Goal: Task Accomplishment & Management: Complete application form

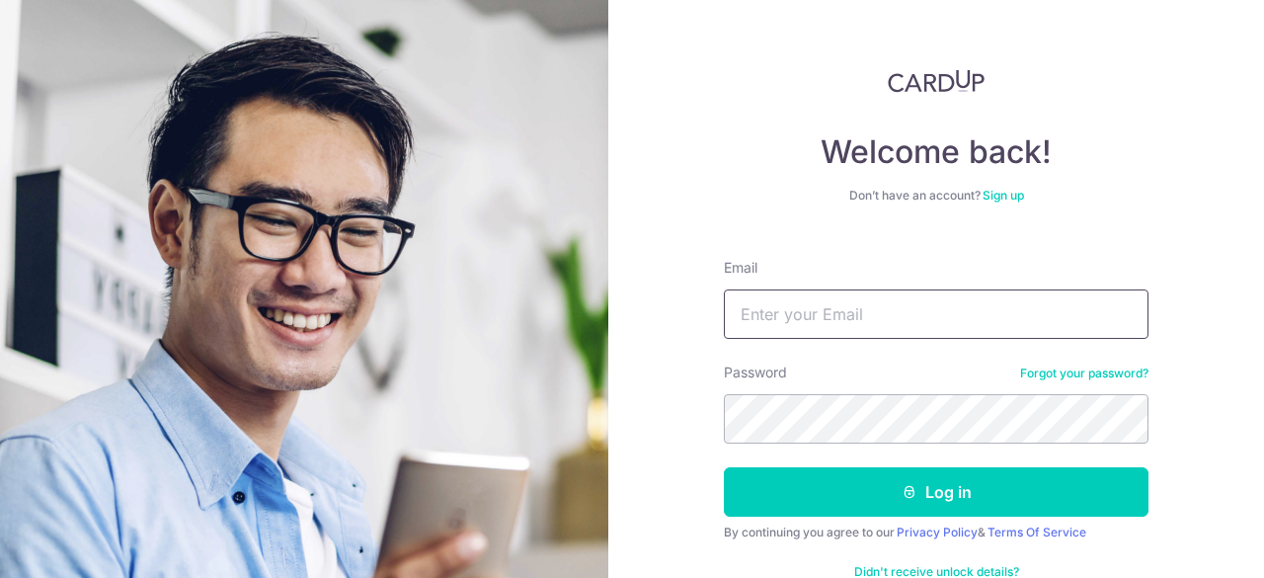
click at [772, 307] on input "Email" at bounding box center [936, 313] width 425 height 49
type input "tmy297@yahoo"
click at [724, 467] on button "Log in" at bounding box center [936, 491] width 425 height 49
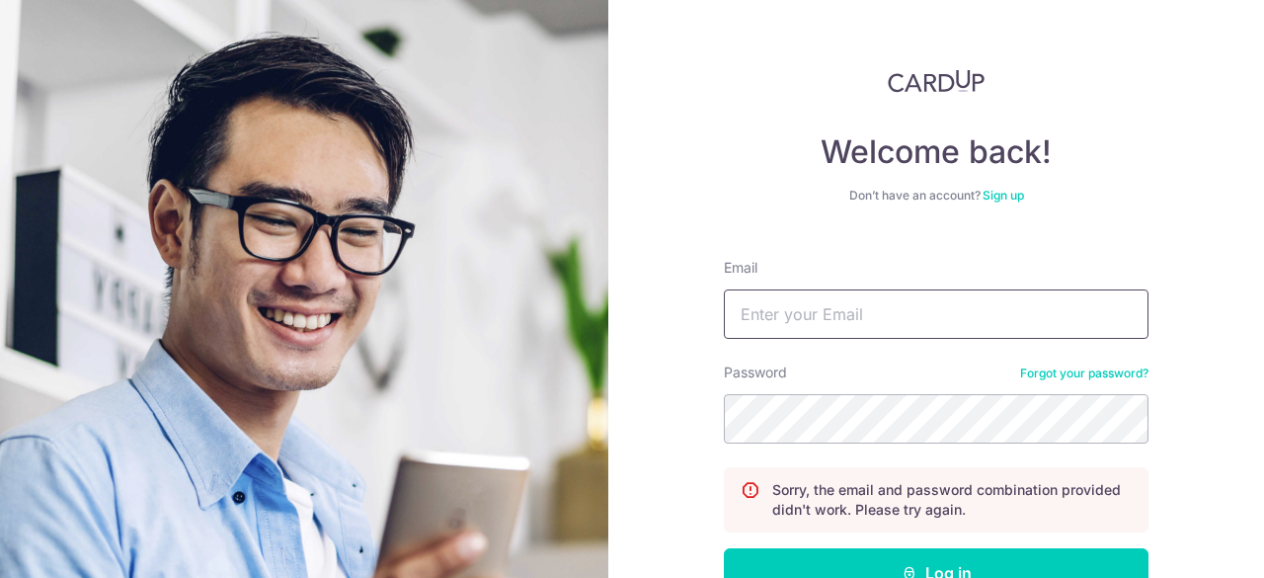
click at [857, 313] on input "Email" at bounding box center [936, 313] width 425 height 49
type input "tmy297@yahoo.com"
click at [815, 438] on form "Email tmy297@yahoo.com Password Forgot your password? Sorry, the email and pass…" at bounding box center [936, 463] width 425 height 441
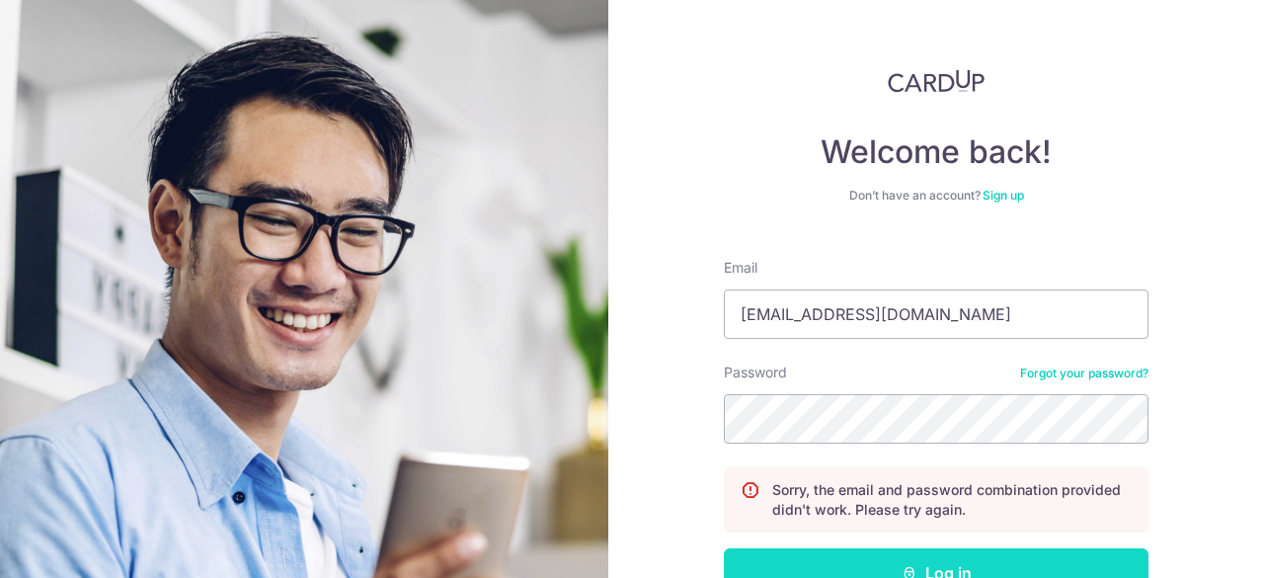
click at [865, 564] on button "Log in" at bounding box center [936, 572] width 425 height 49
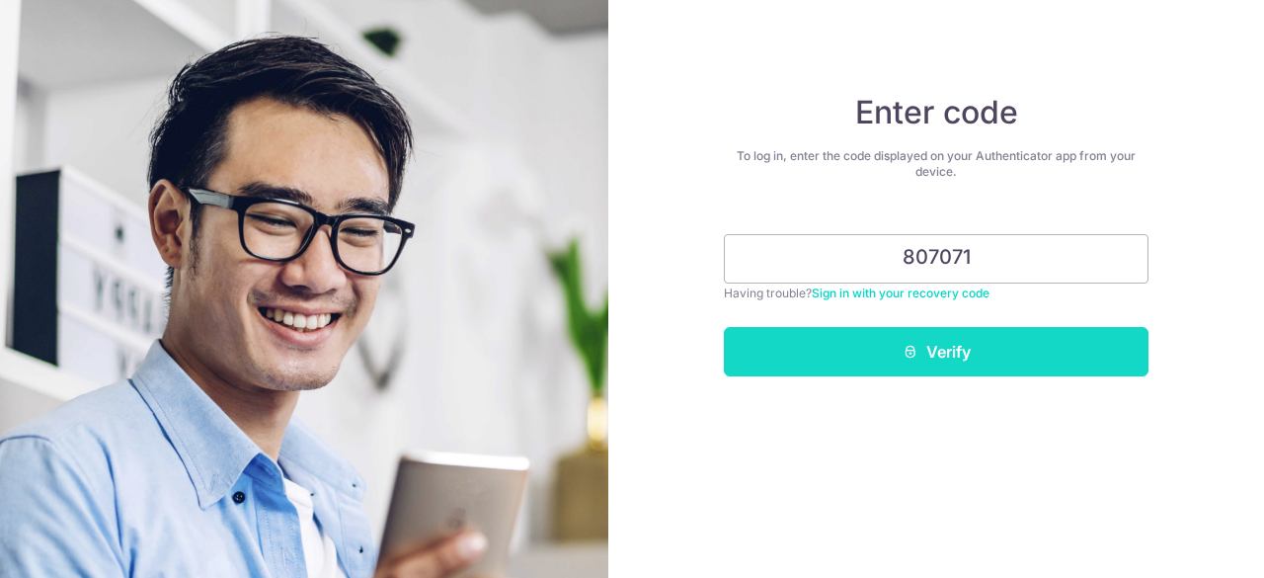
type input "807071"
click at [928, 337] on button "Verify" at bounding box center [936, 351] width 425 height 49
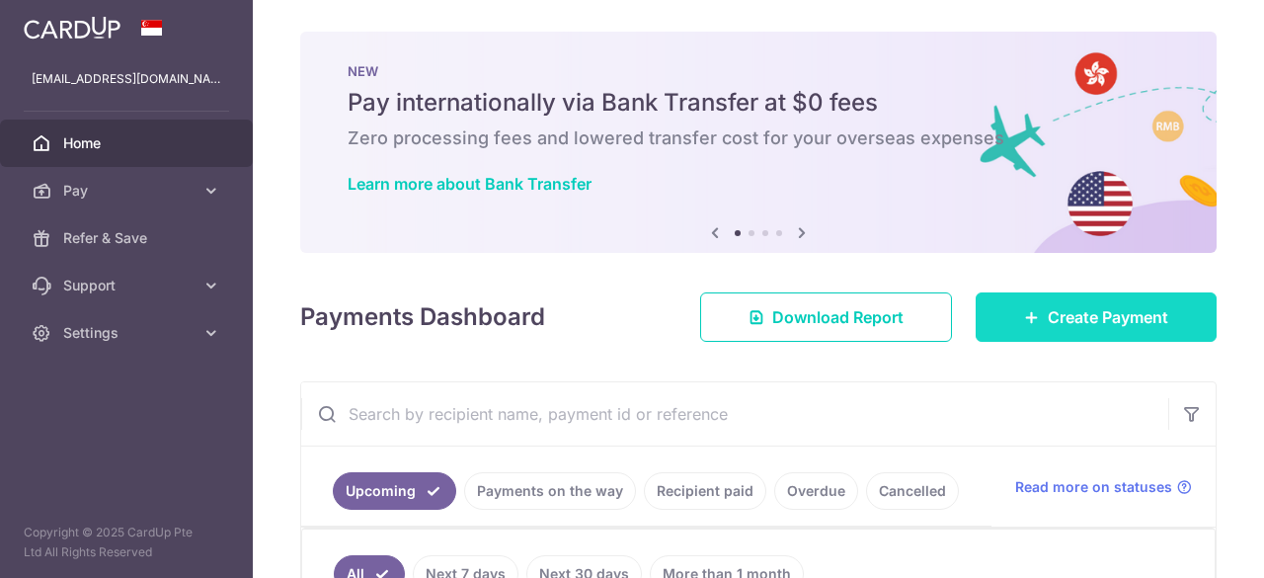
click at [1048, 305] on span "Create Payment" at bounding box center [1108, 317] width 120 height 24
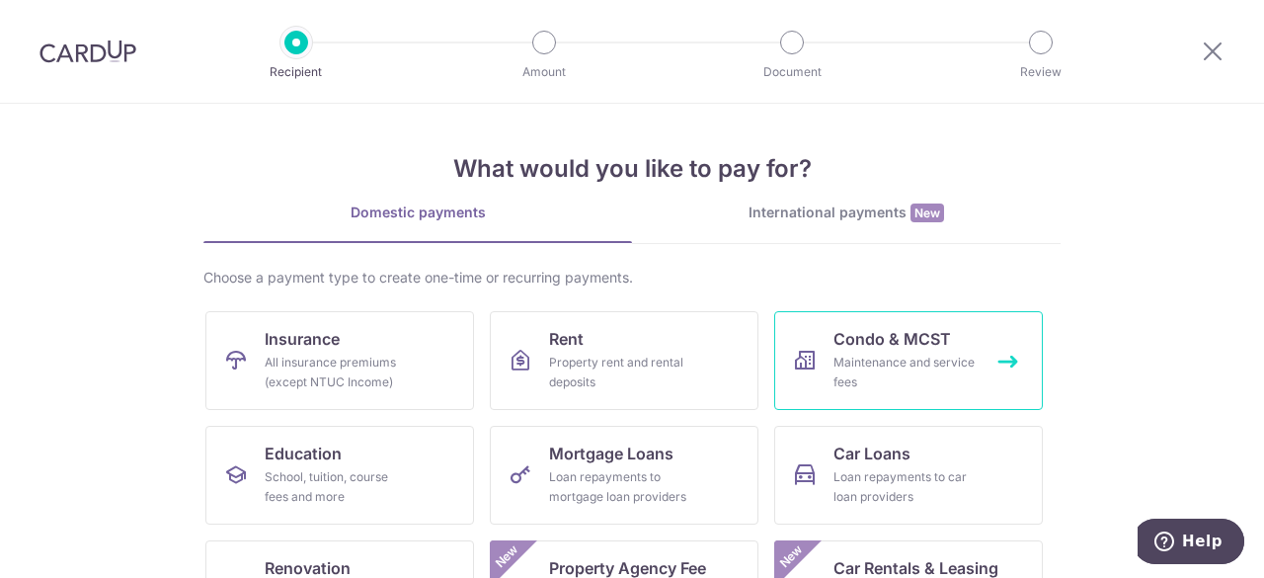
click at [918, 372] on div "Maintenance and service fees" at bounding box center [904, 372] width 142 height 39
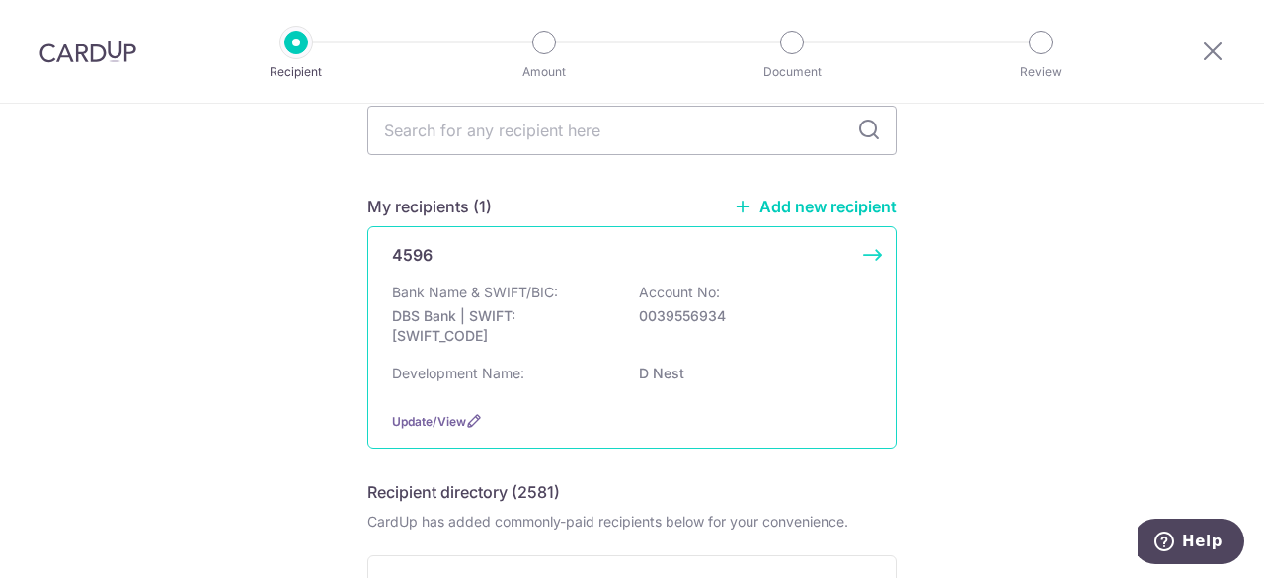
scroll to position [91, 0]
click at [754, 348] on div "Bank Name & SWIFT/BIC: DBS Bank | SWIFT: [SWIFT_CODE] Account No: 0039556934" at bounding box center [632, 316] width 480 height 73
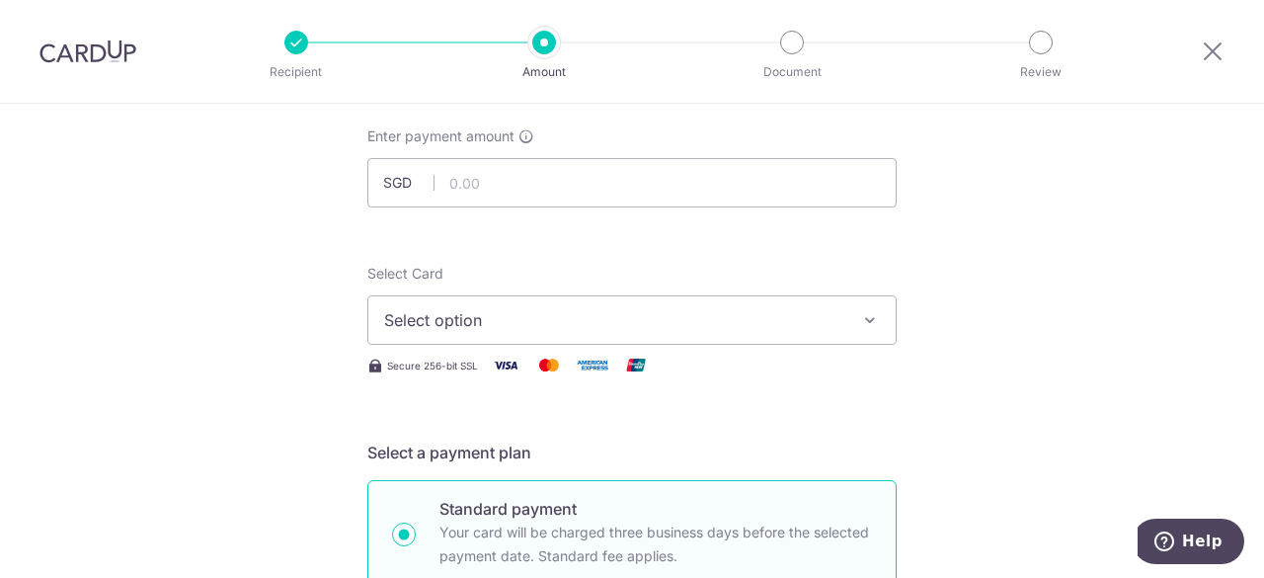
scroll to position [106, 0]
click at [654, 191] on input "text" at bounding box center [631, 184] width 529 height 49
type input "1,121.61"
click at [592, 303] on button "Select option" at bounding box center [631, 321] width 529 height 49
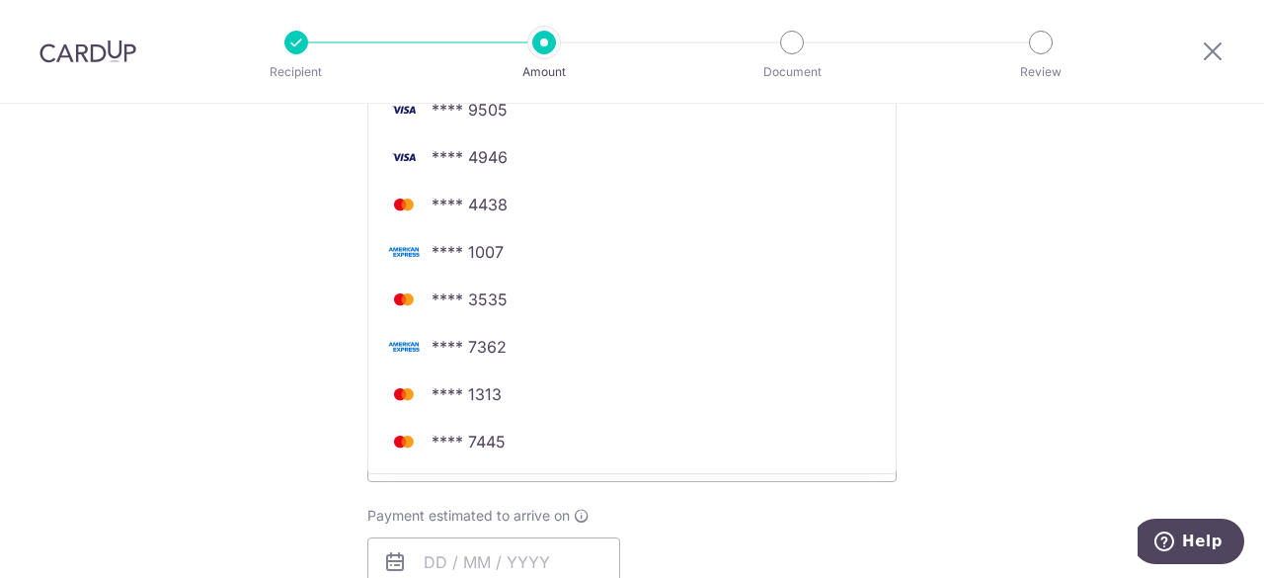
scroll to position [586, 0]
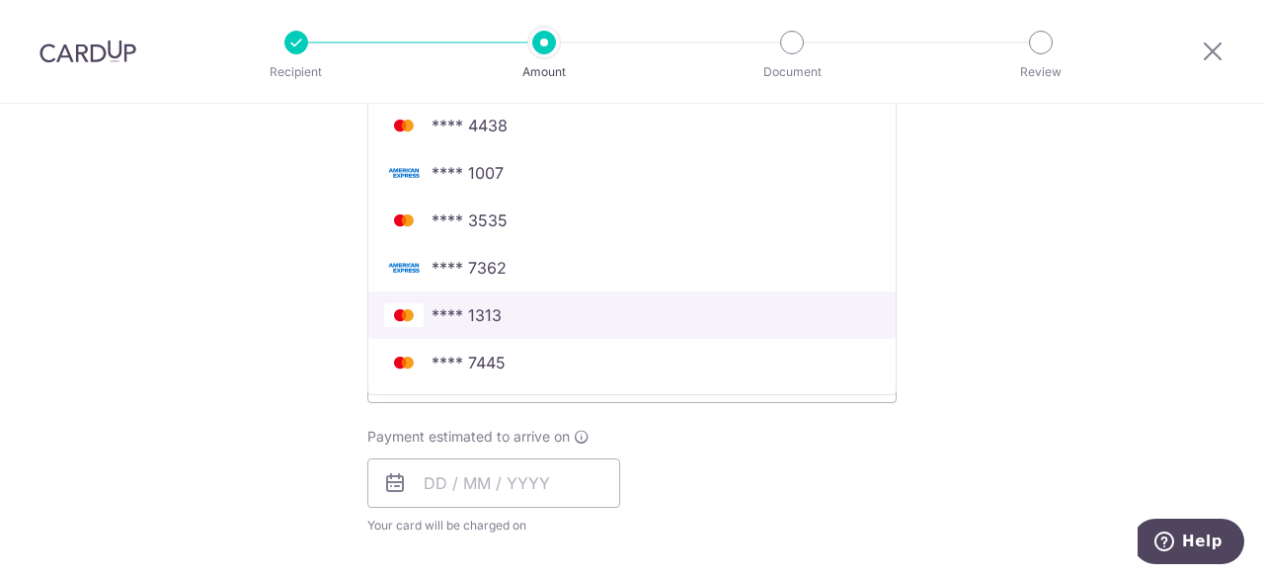
click at [539, 317] on span "**** 1313" at bounding box center [632, 315] width 496 height 24
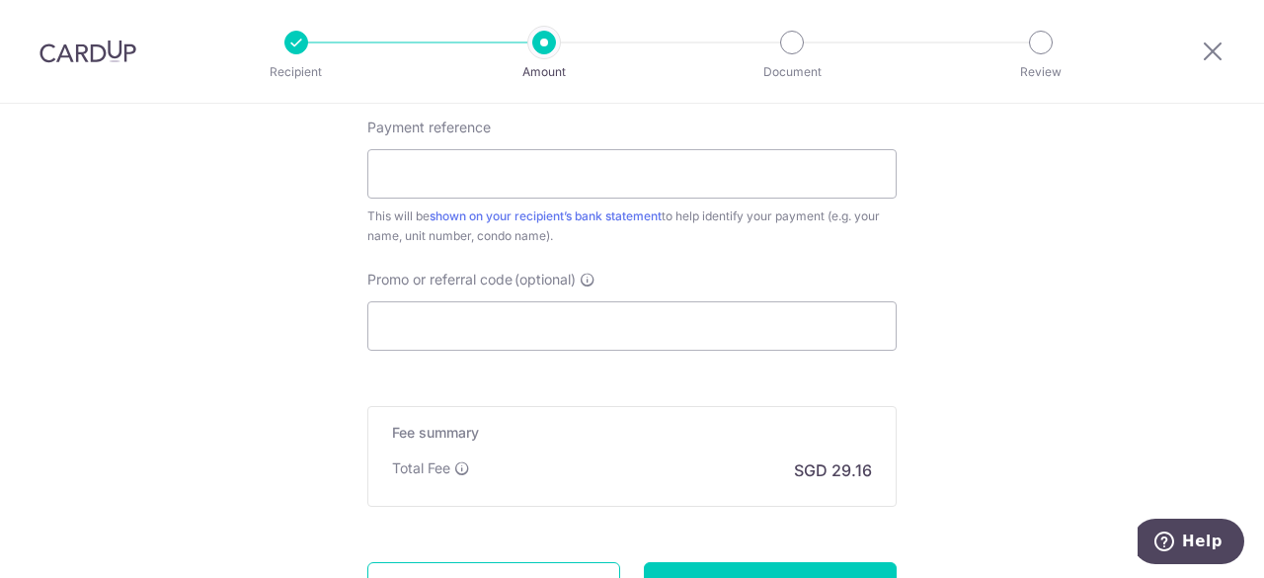
scroll to position [1133, 0]
click at [506, 164] on input "Payment reference" at bounding box center [631, 171] width 529 height 49
type input "[PHONE_NUMBER]"
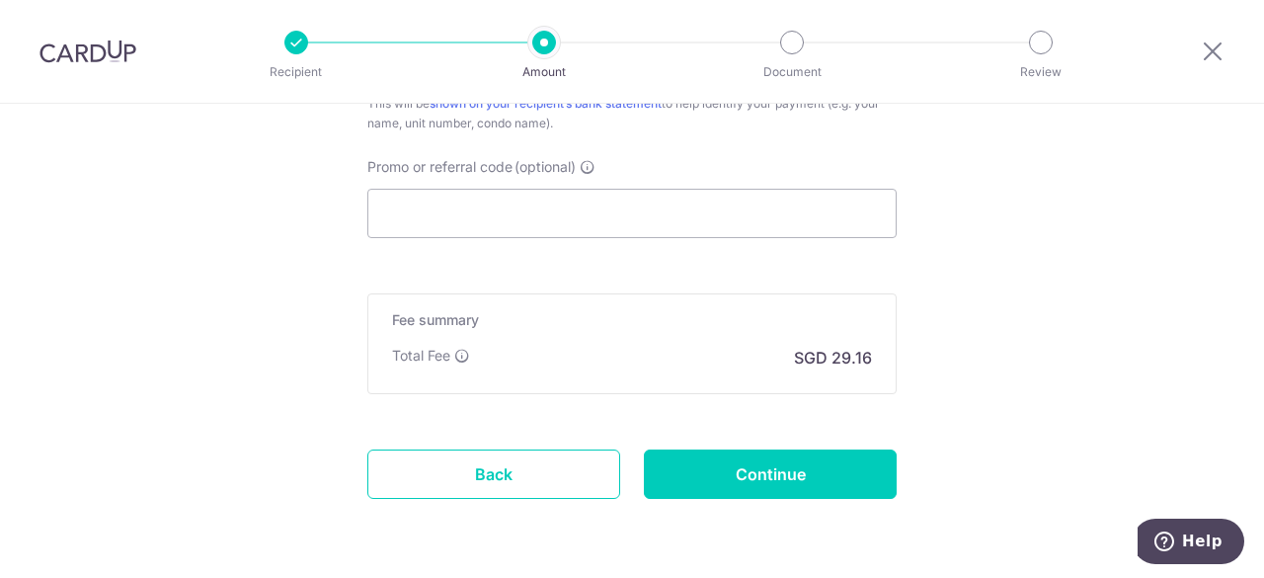
scroll to position [1246, 0]
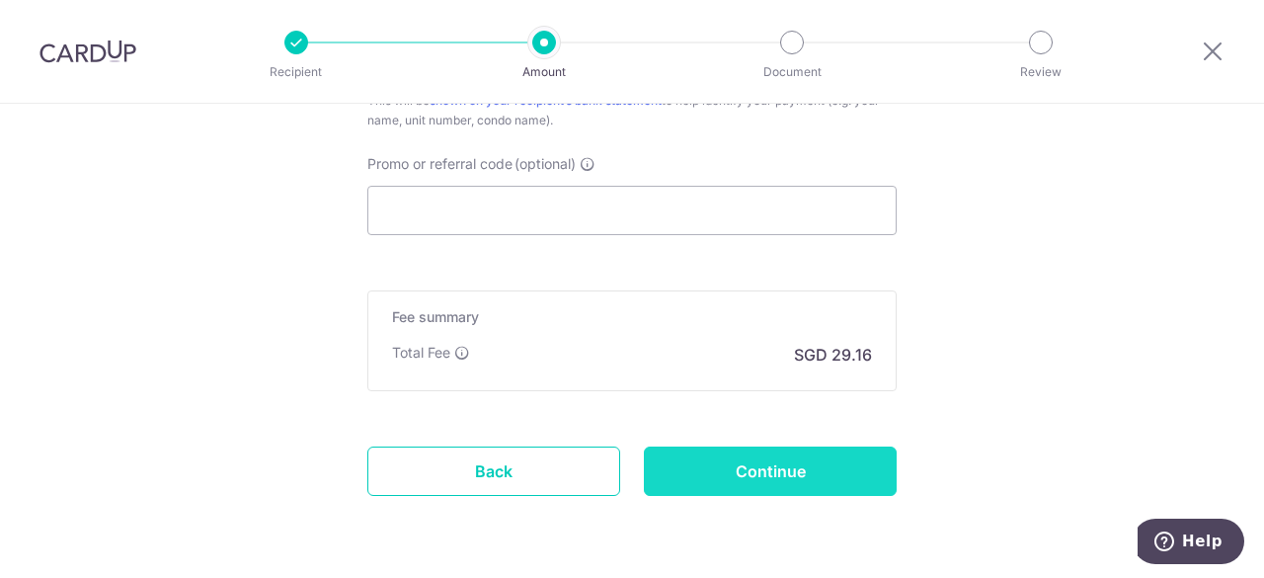
click at [750, 481] on input "Continue" at bounding box center [770, 470] width 253 height 49
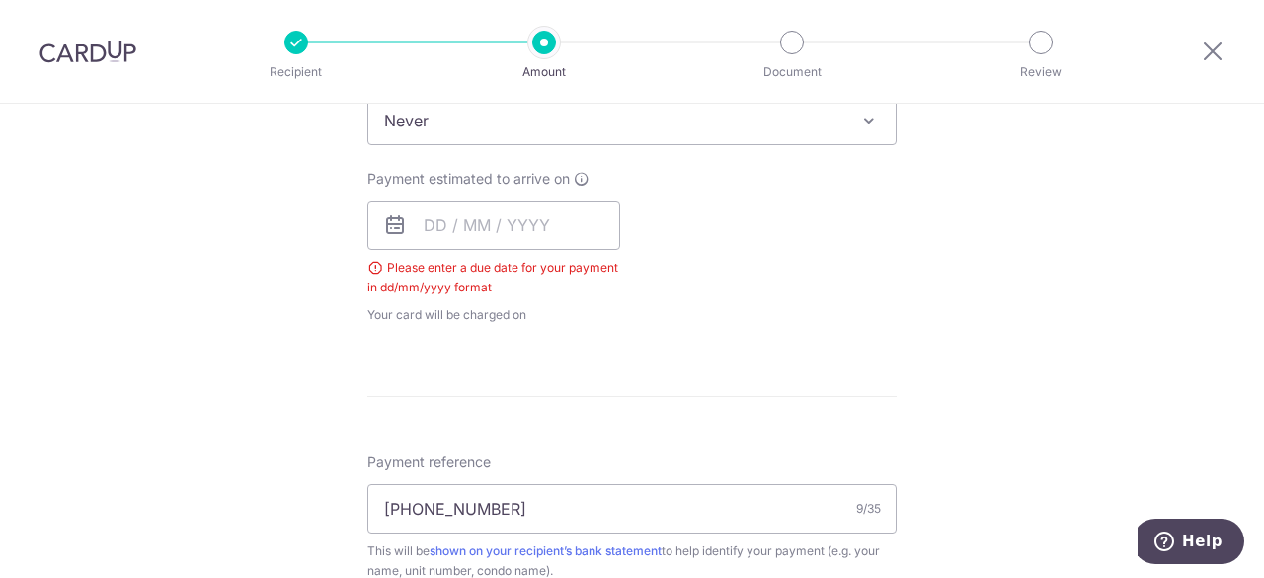
scroll to position [705, 0]
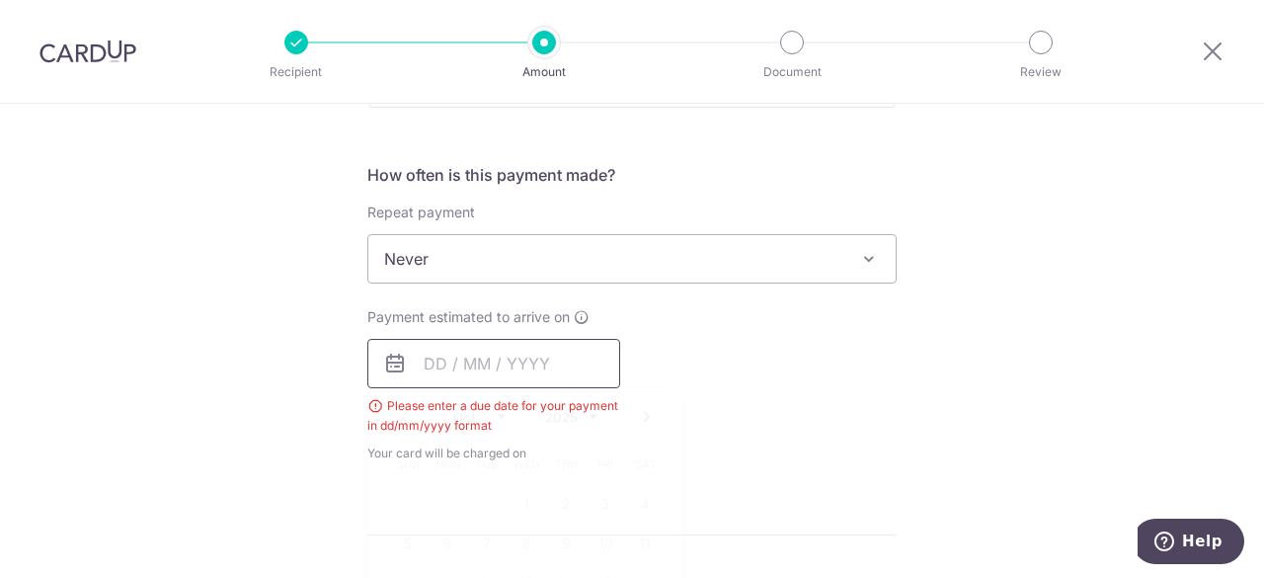
click at [555, 372] on input "text" at bounding box center [493, 363] width 253 height 49
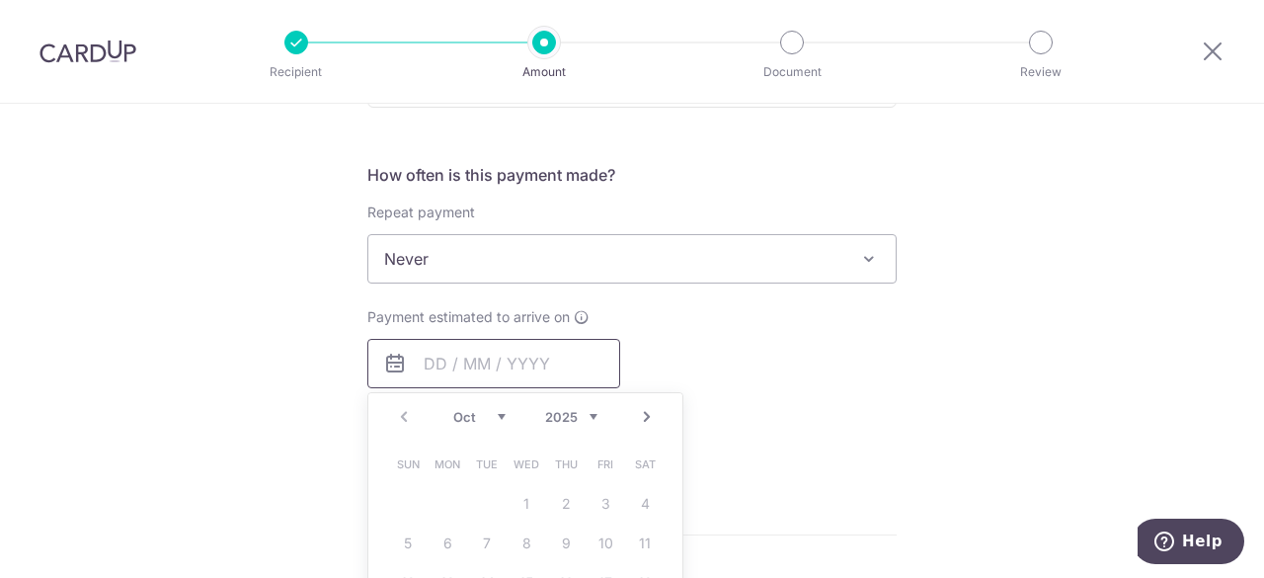
scroll to position [852, 0]
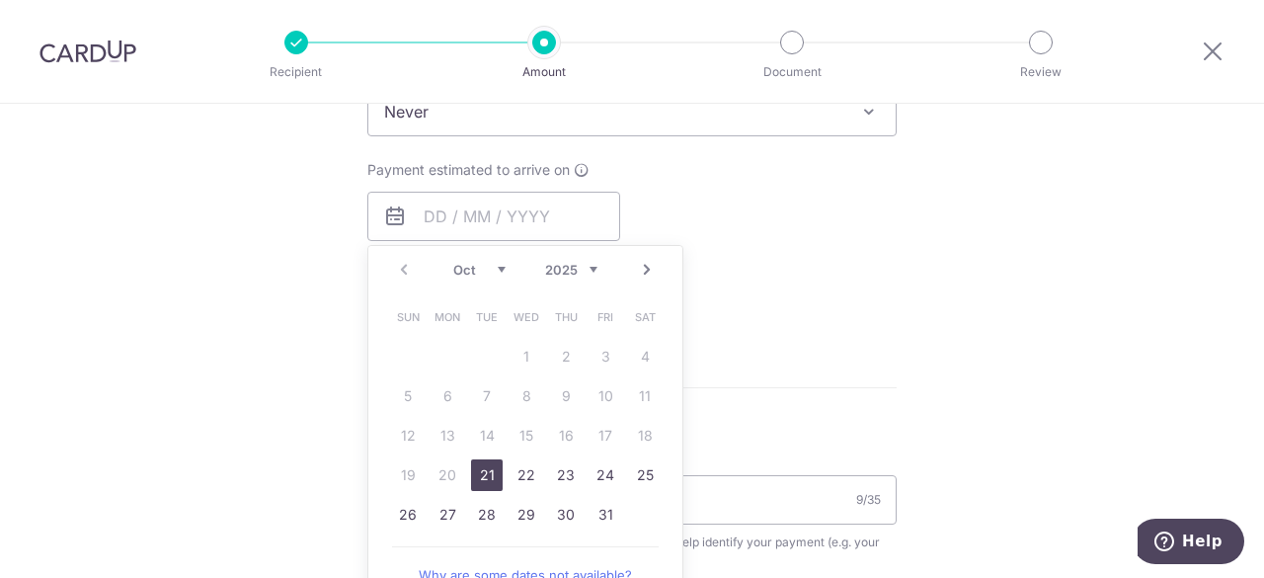
click at [485, 467] on link "21" at bounding box center [487, 475] width 32 height 32
type input "[DATE]"
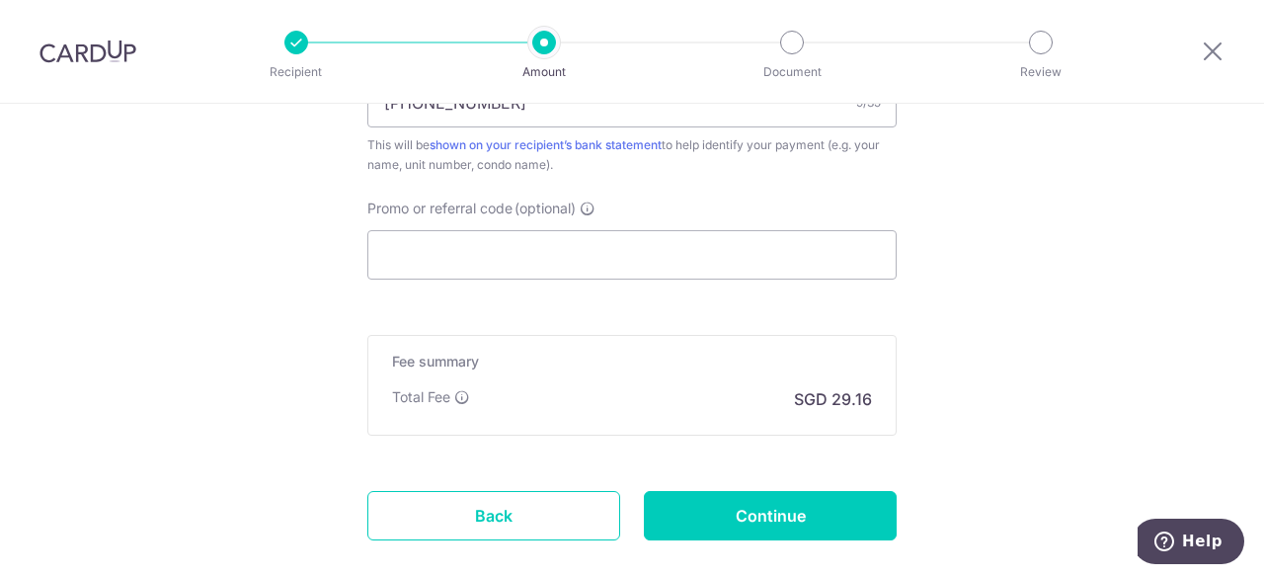
scroll to position [1286, 0]
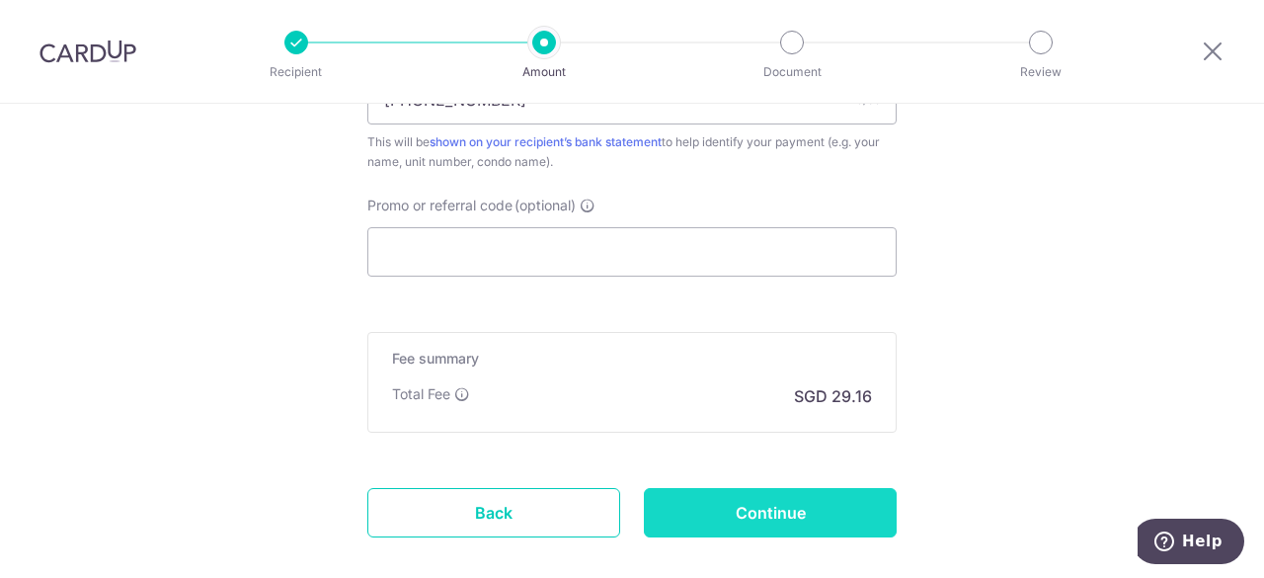
click at [756, 498] on input "Continue" at bounding box center [770, 512] width 253 height 49
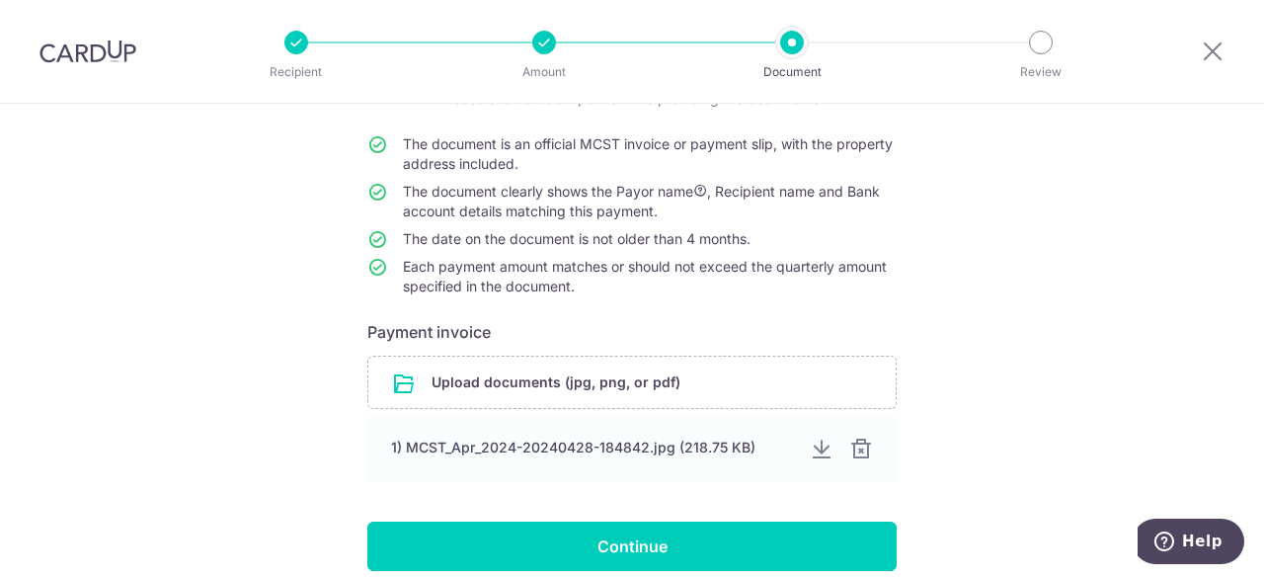
scroll to position [276, 0]
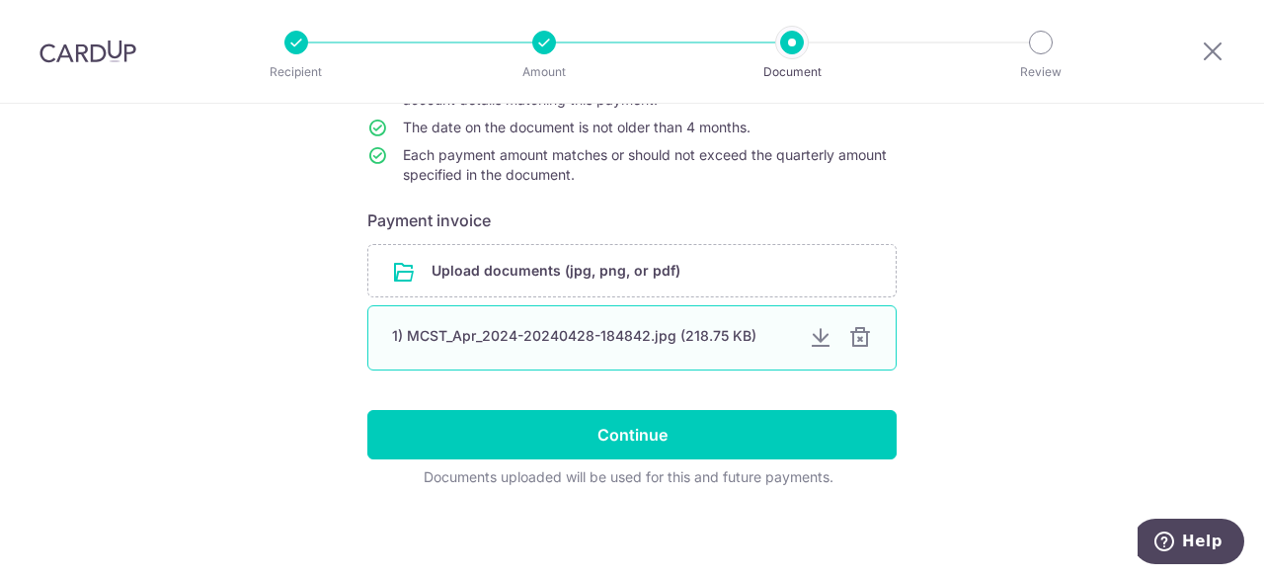
click at [857, 343] on div at bounding box center [860, 338] width 24 height 24
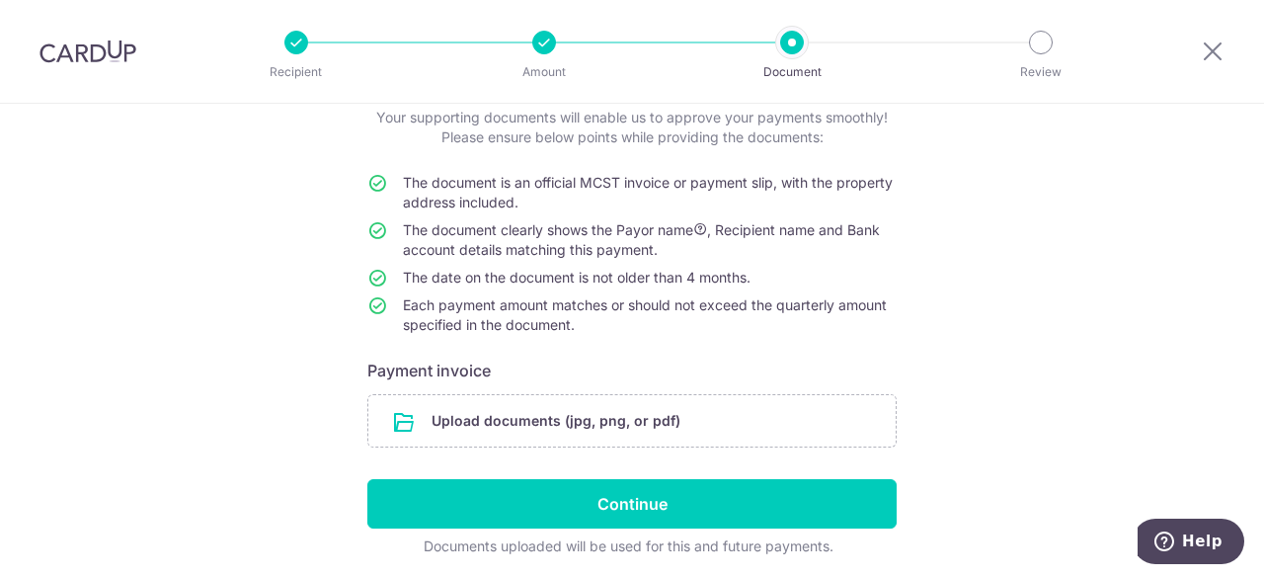
scroll to position [196, 0]
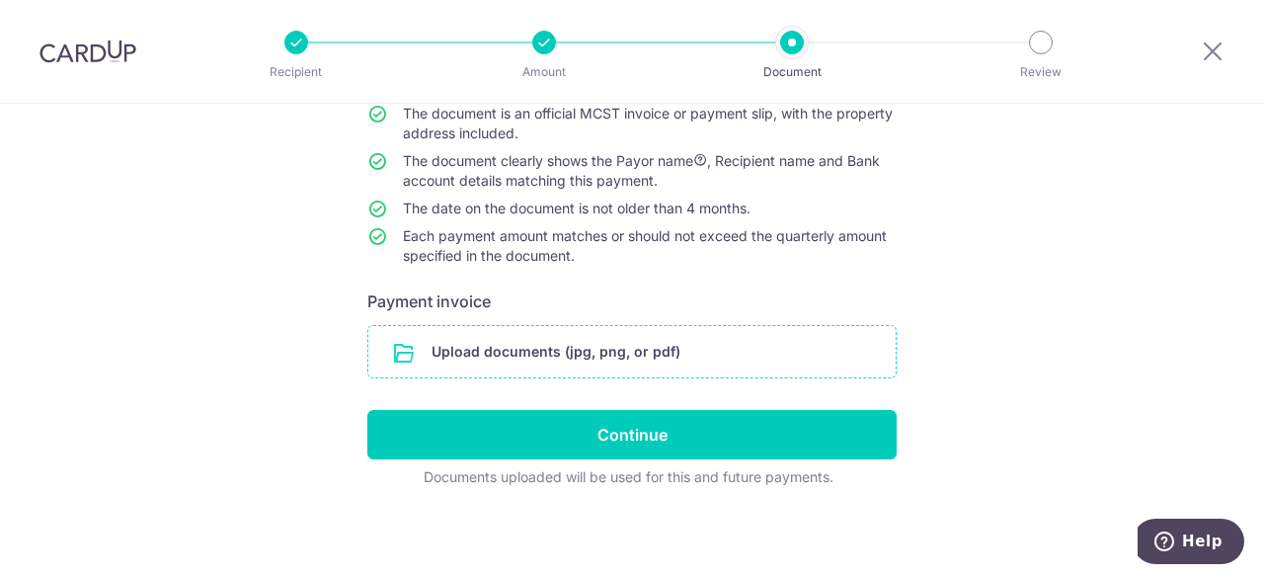
click at [646, 349] on input "file" at bounding box center [631, 351] width 527 height 51
click at [591, 353] on input "file" at bounding box center [631, 351] width 527 height 51
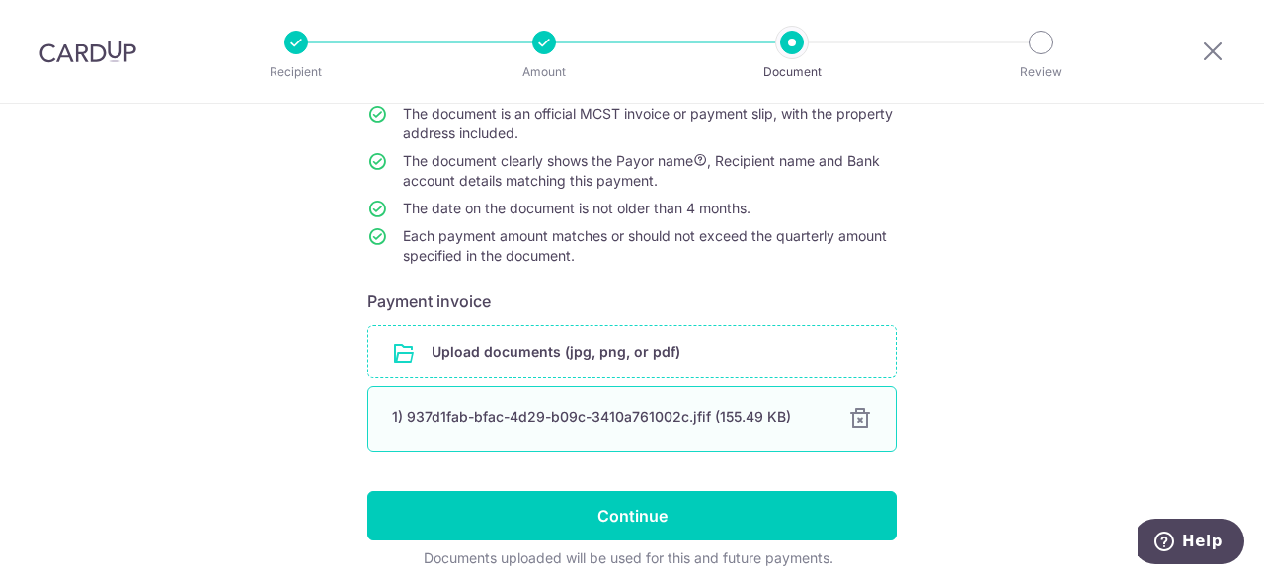
scroll to position [276, 0]
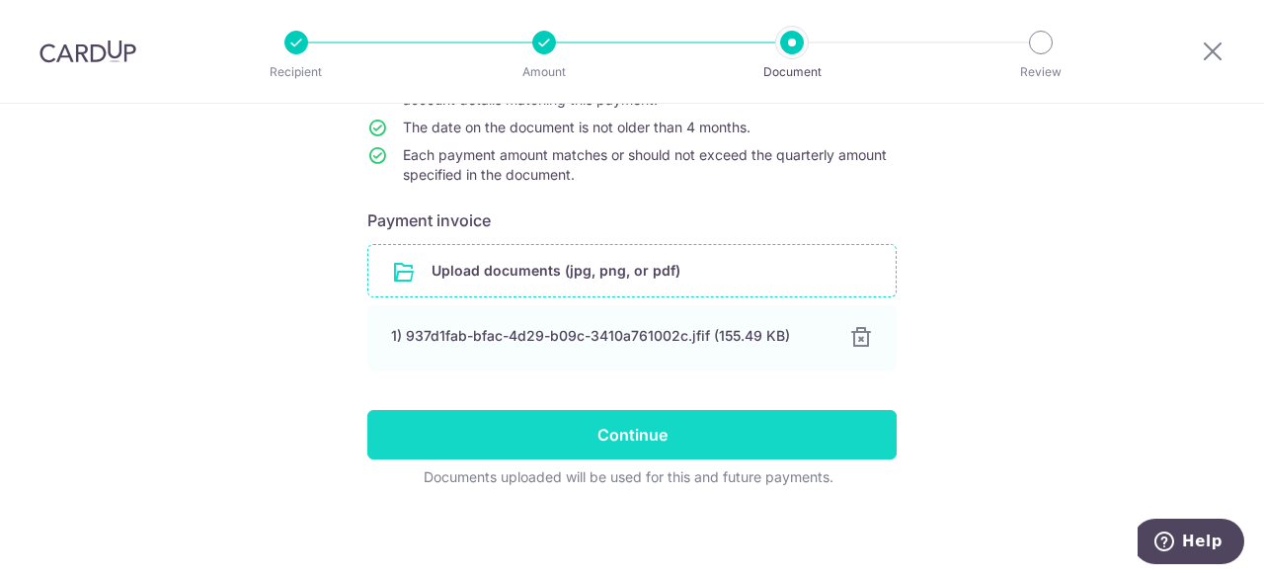
click at [600, 434] on input "Continue" at bounding box center [631, 434] width 529 height 49
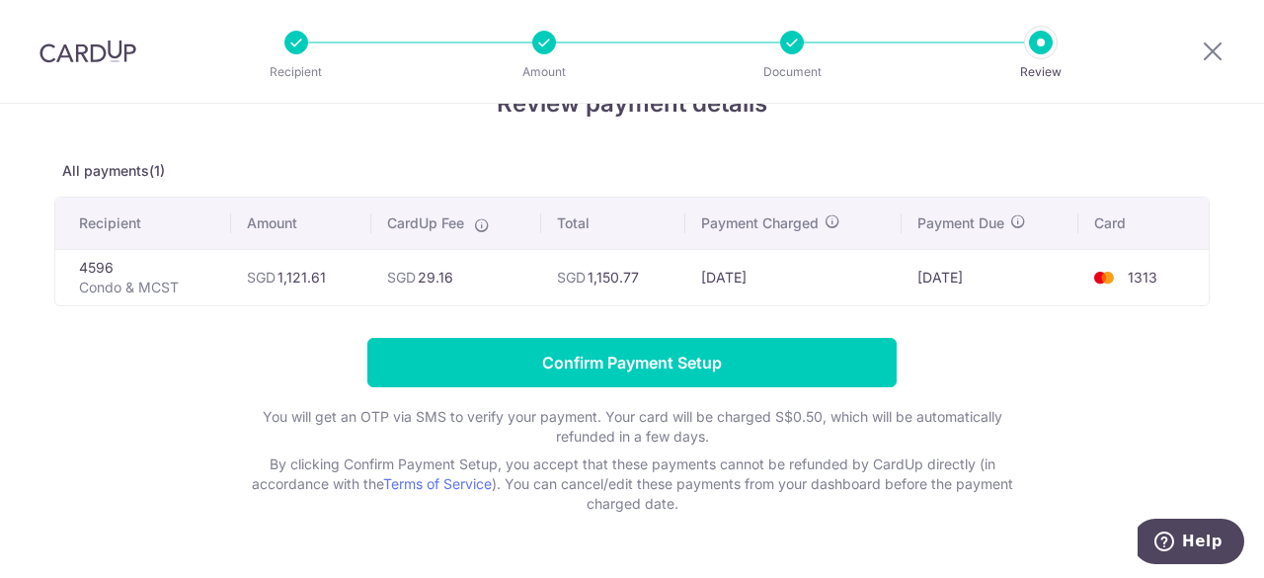
scroll to position [107, 0]
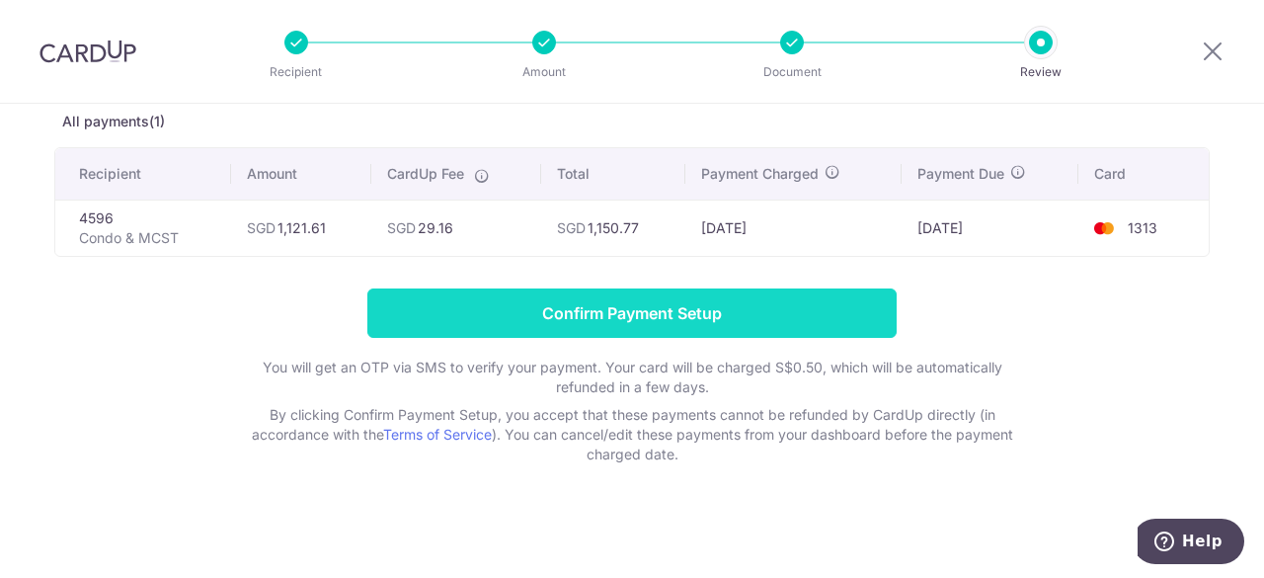
click at [612, 315] on input "Confirm Payment Setup" at bounding box center [631, 312] width 529 height 49
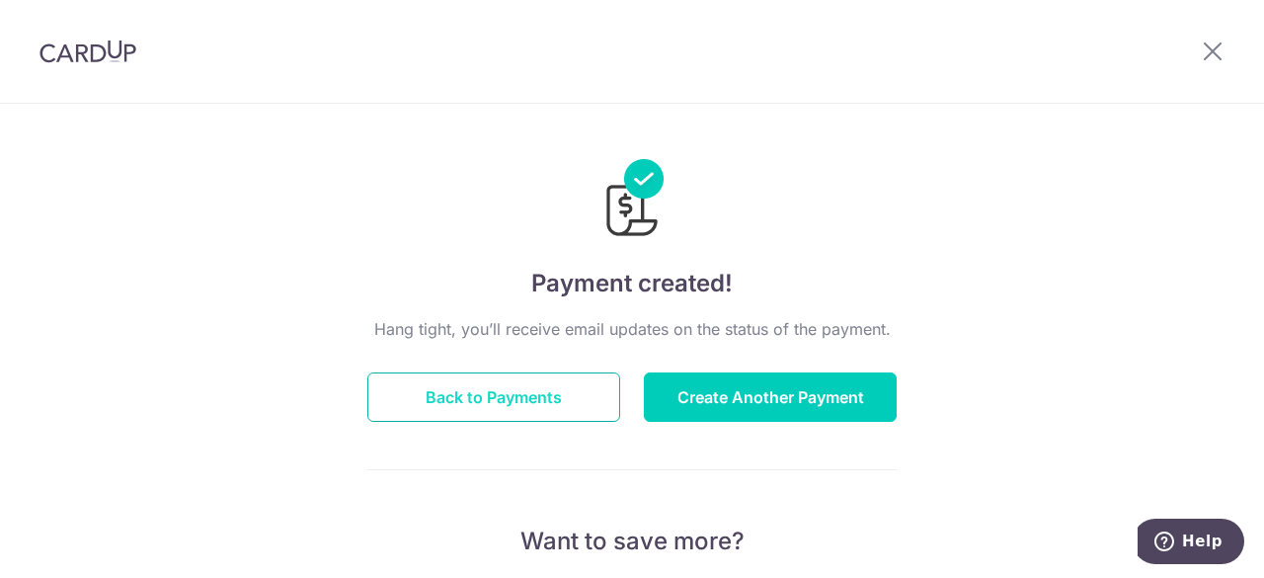
click at [543, 392] on button "Back to Payments" at bounding box center [493, 396] width 253 height 49
